Goal: Transaction & Acquisition: Purchase product/service

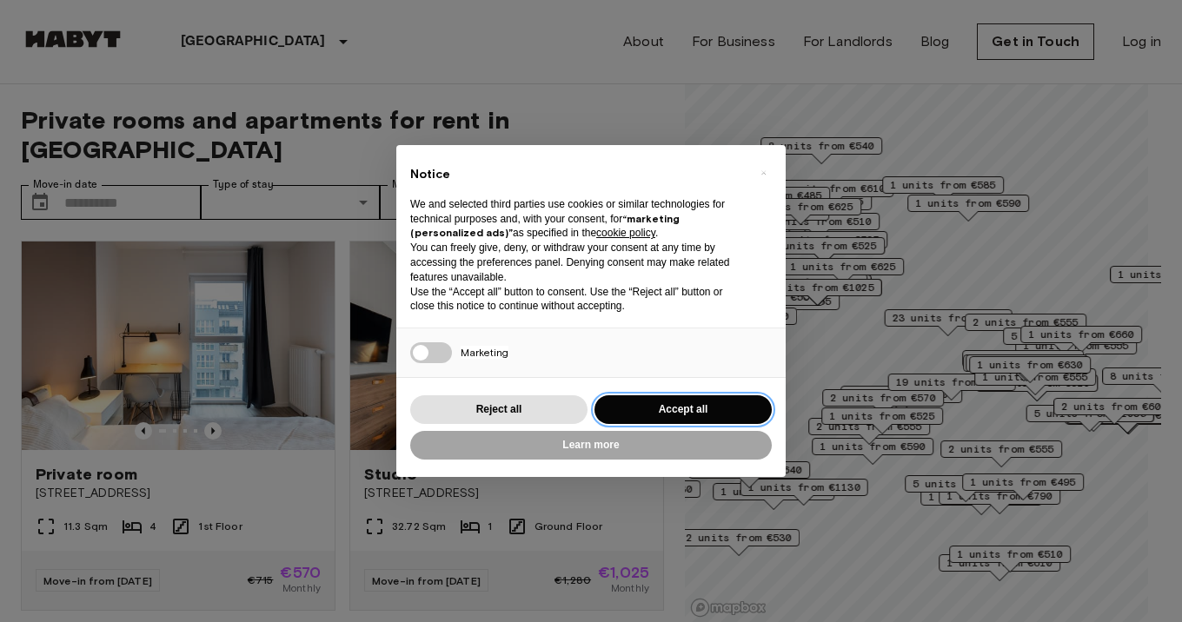
click at [686, 401] on button "Accept all" at bounding box center [682, 409] width 177 height 29
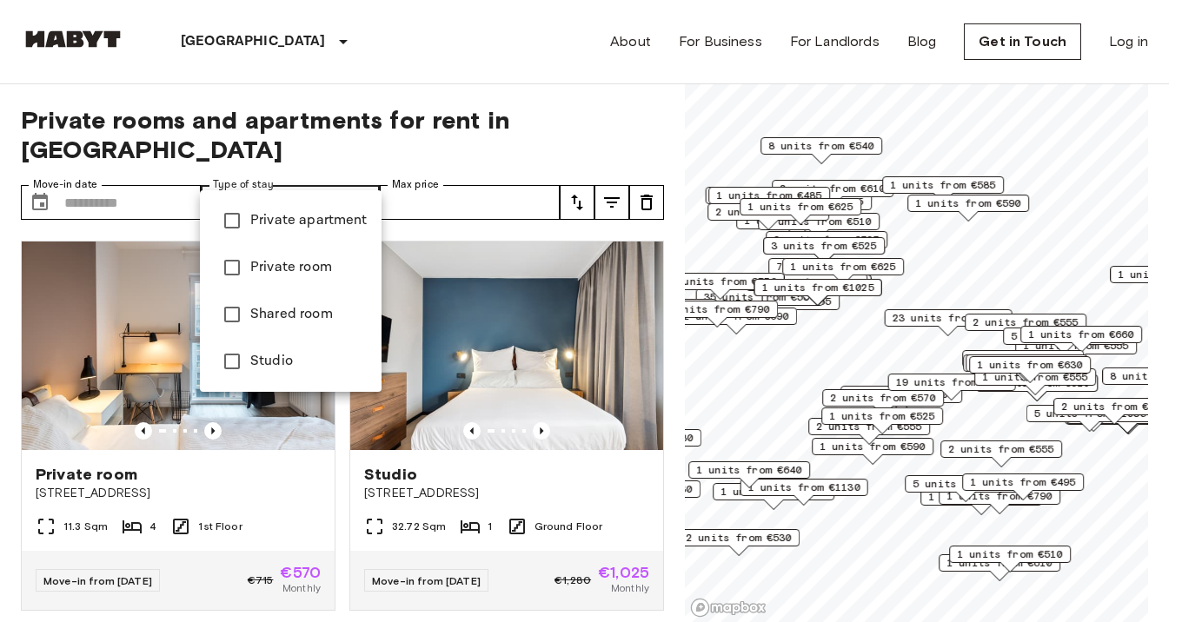
type input "******"
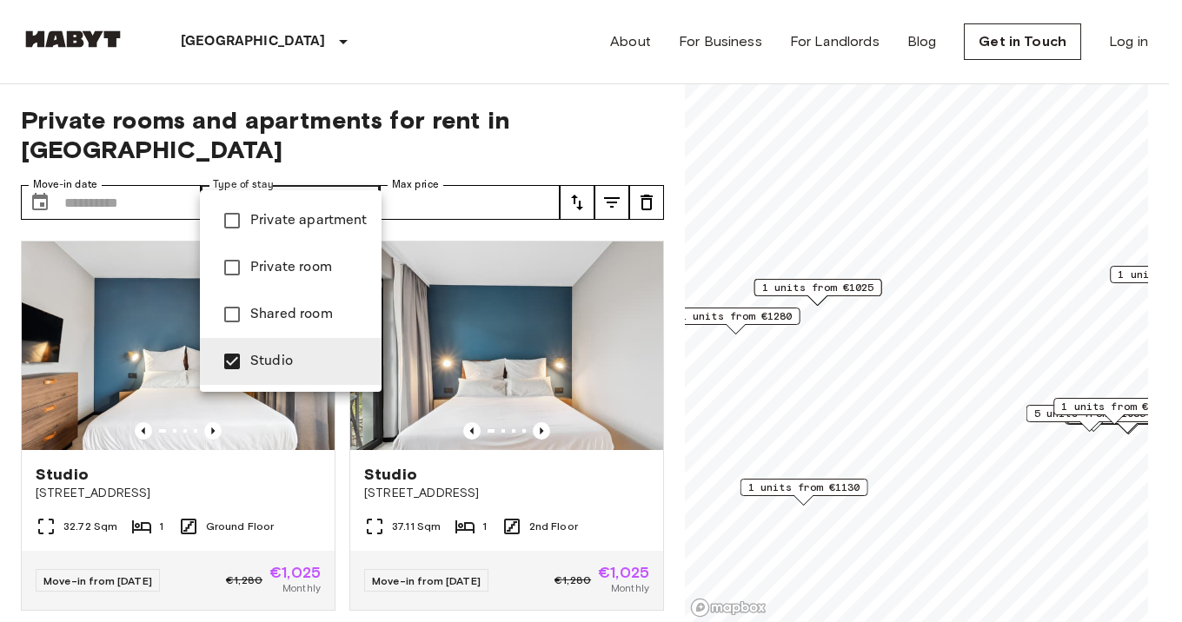
click at [468, 135] on div at bounding box center [591, 311] width 1182 height 622
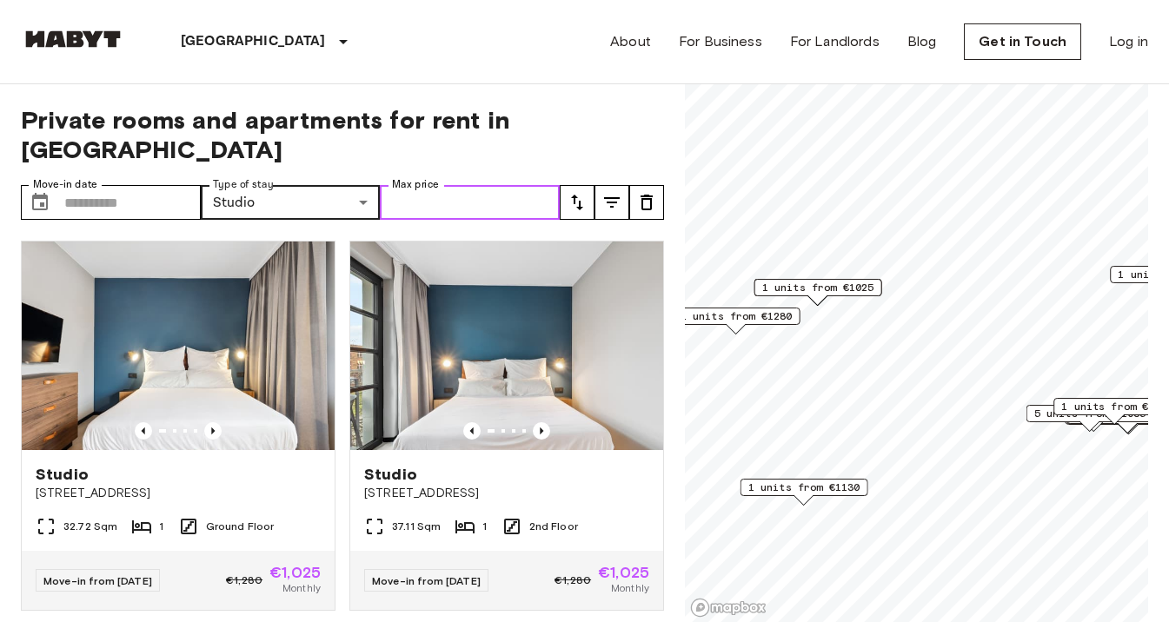
click at [438, 185] on input "Max price" at bounding box center [470, 202] width 180 height 35
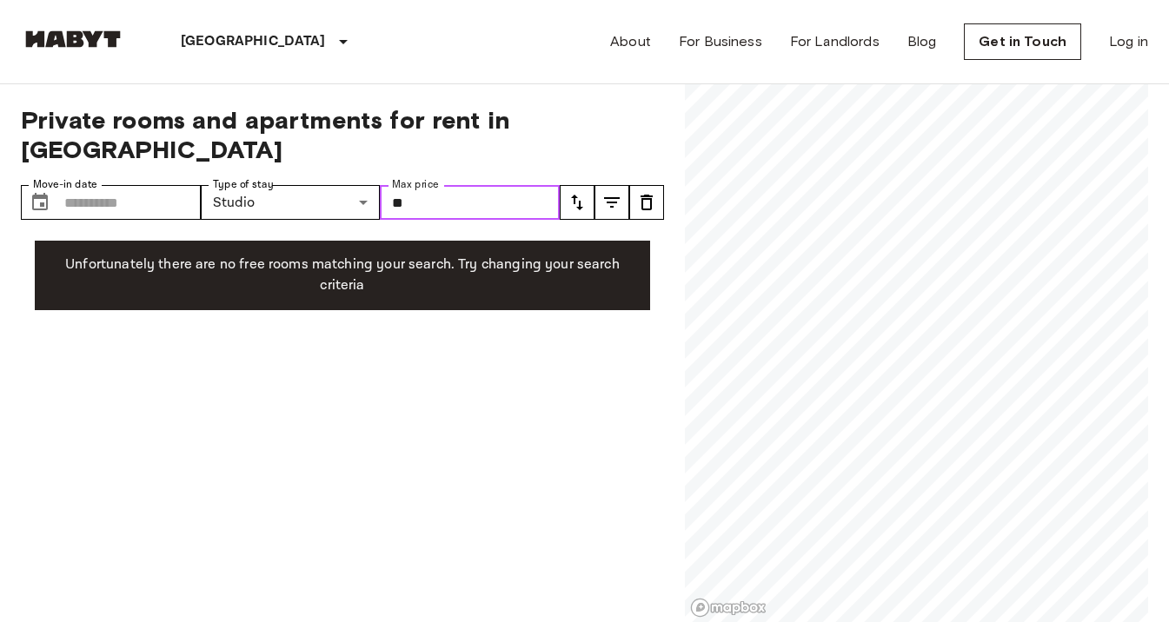
type input "*"
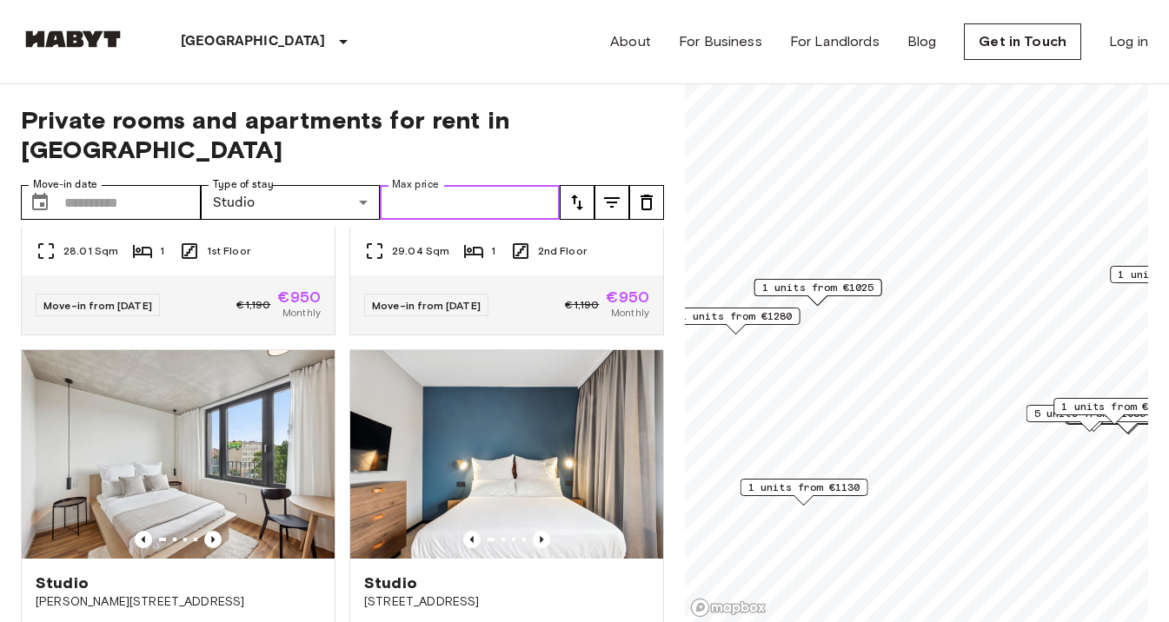
scroll to position [3430, 0]
